Goal: Information Seeking & Learning: Learn about a topic

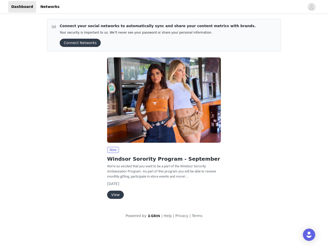
click at [164, 112] on img at bounding box center [164, 99] width 114 height 85
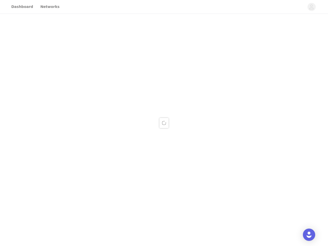
click at [311, 7] on div at bounding box center [164, 123] width 328 height 246
click at [78, 43] on div at bounding box center [164, 123] width 328 height 246
click at [164, 100] on div at bounding box center [164, 123] width 328 height 246
click at [113, 150] on div at bounding box center [164, 123] width 328 height 246
click at [115, 195] on div at bounding box center [164, 123] width 328 height 246
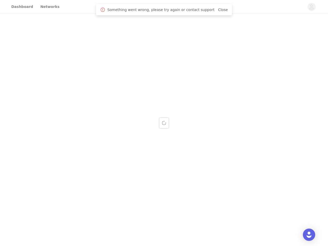
click at [309, 234] on img "Open Intercom Messenger" at bounding box center [309, 234] width 6 height 6
